Goal: Check status: Check status

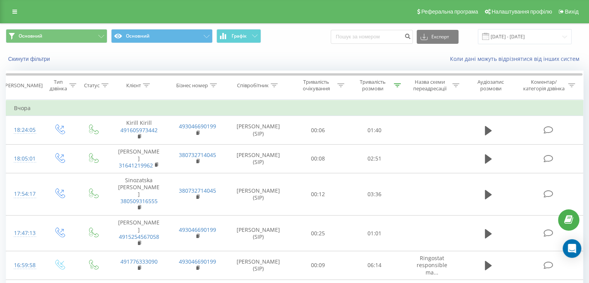
click at [489, 33] on span at bounding box center [485, 36] width 7 height 7
click at [508, 38] on input "[DATE] - [DATE]" at bounding box center [525, 36] width 94 height 15
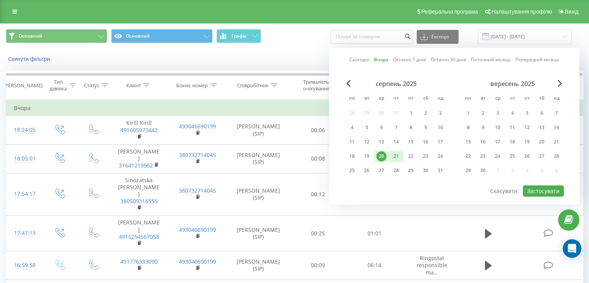
click at [398, 154] on div "21" at bounding box center [396, 156] width 10 height 10
click at [561, 187] on button "Застосувати" at bounding box center [543, 190] width 41 height 11
type input "[DATE] - [DATE]"
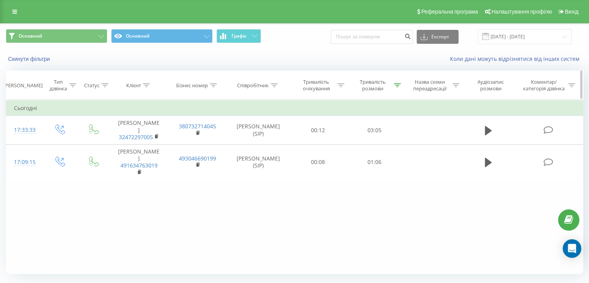
click at [394, 84] on icon at bounding box center [397, 85] width 7 height 4
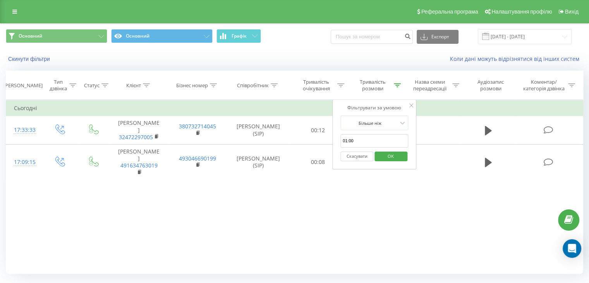
click at [371, 137] on input "01:00" at bounding box center [374, 141] width 68 height 14
click at [388, 123] on div at bounding box center [370, 122] width 55 height 7
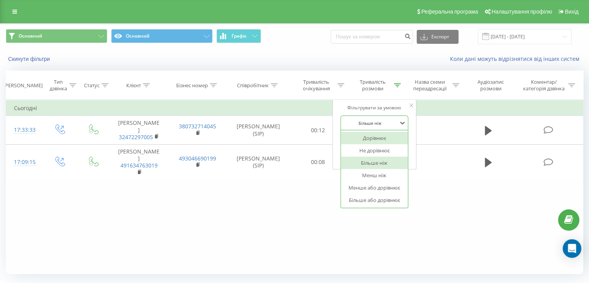
click at [410, 106] on icon at bounding box center [412, 105] width 4 height 4
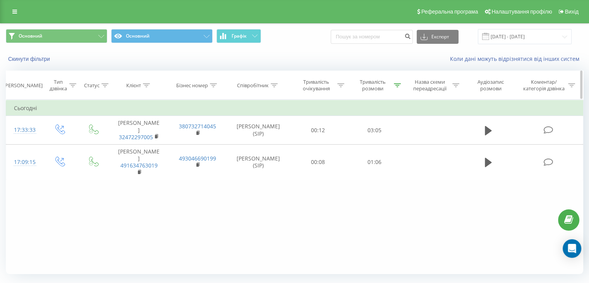
click at [394, 83] on icon at bounding box center [397, 85] width 7 height 4
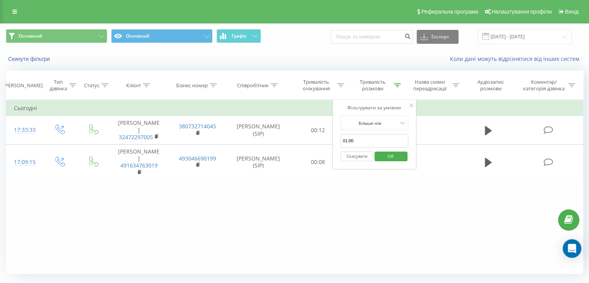
click at [372, 154] on button "Скасувати" at bounding box center [356, 156] width 33 height 10
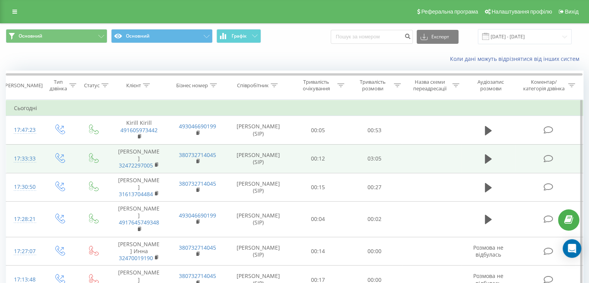
scroll to position [164, 0]
